Goal: Find specific page/section: Find specific page/section

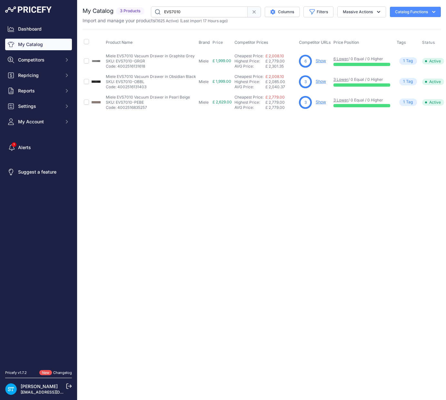
click at [178, 13] on input "EVS7010" at bounding box center [199, 11] width 97 height 11
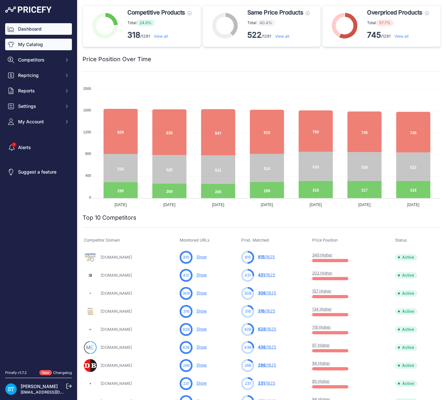
drag, startPoint x: 32, startPoint y: 45, endPoint x: 42, endPoint y: 40, distance: 11.1
click at [32, 45] on link "My Catalog" at bounding box center [38, 45] width 67 height 12
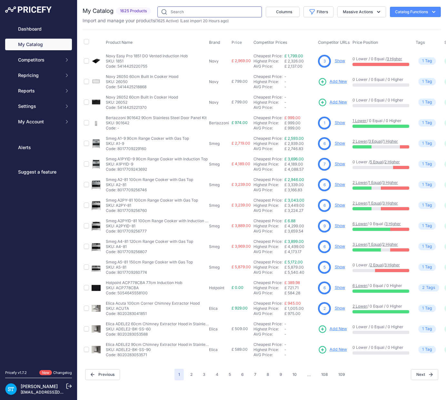
click at [213, 13] on input "text" at bounding box center [209, 11] width 104 height 11
paste input "CPRT615NR"
type input "CPRT615NR"
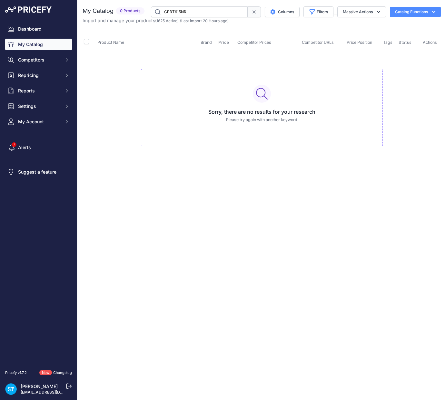
click at [160, 51] on td "Sorry, there are no results for your research Please try again with another key…" at bounding box center [262, 105] width 358 height 109
